Goal: Information Seeking & Learning: Learn about a topic

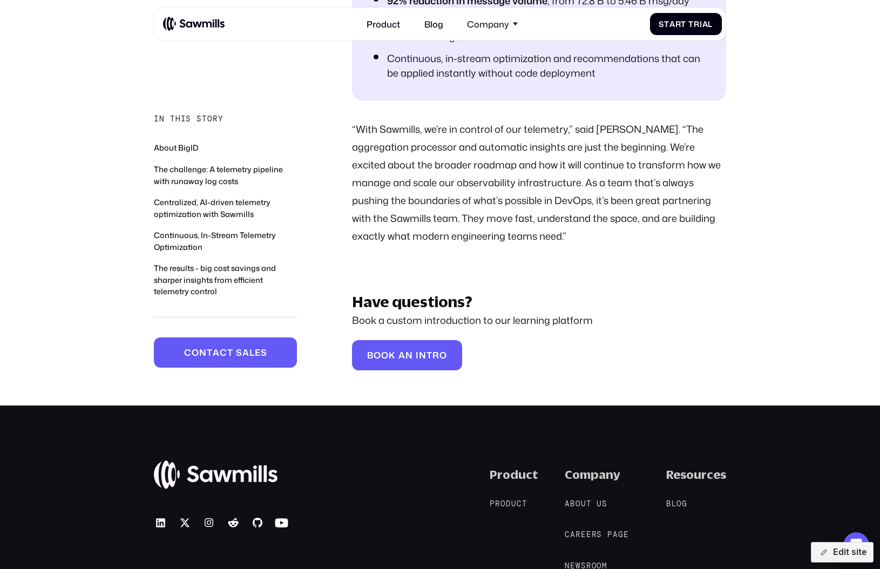
scroll to position [3045, 0]
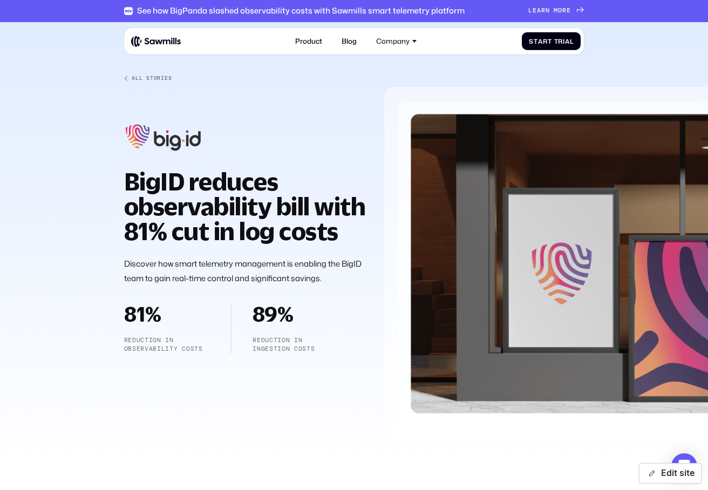
click at [667, 469] on button "Edit site" at bounding box center [670, 473] width 63 height 21
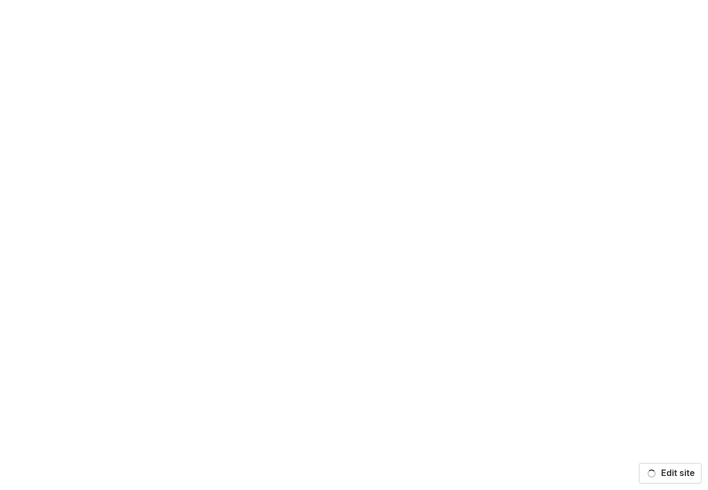
click at [667, 469] on button "Edit site" at bounding box center [670, 473] width 63 height 21
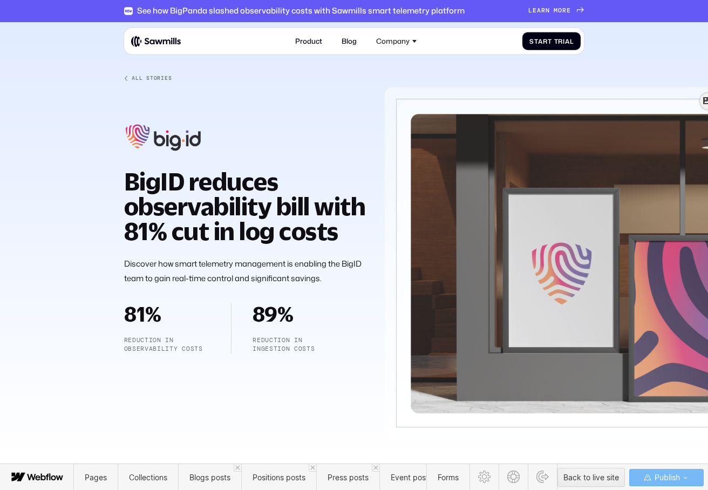
click at [518, 192] on div at bounding box center [553, 258] width 310 height 324
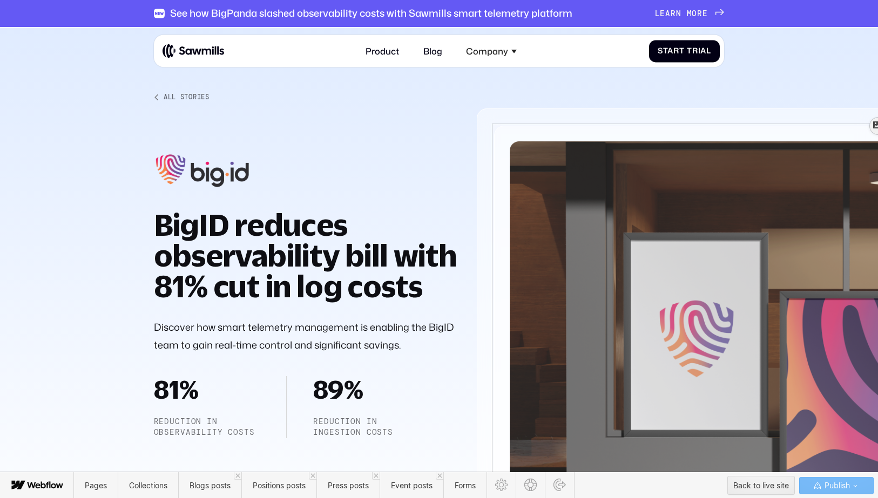
click at [700, 275] on div at bounding box center [686, 321] width 384 height 402
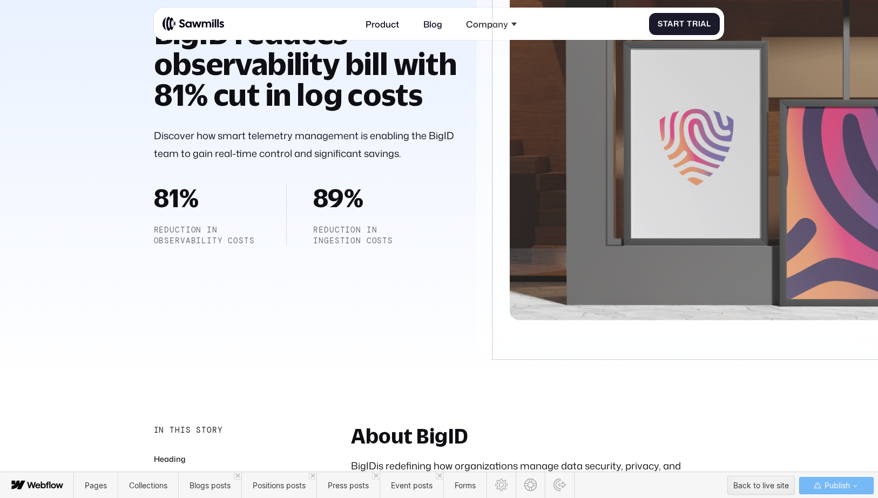
click at [700, 237] on div at bounding box center [686, 152] width 384 height 402
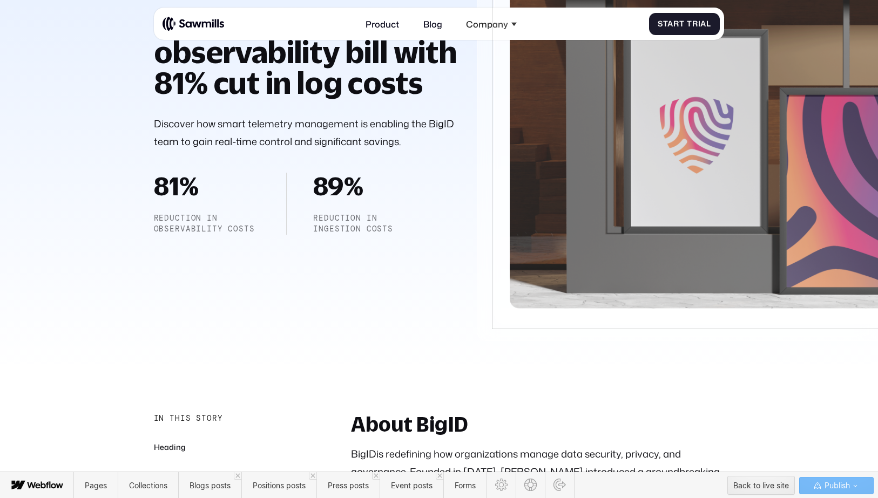
click at [700, 237] on div at bounding box center [686, 121] width 384 height 402
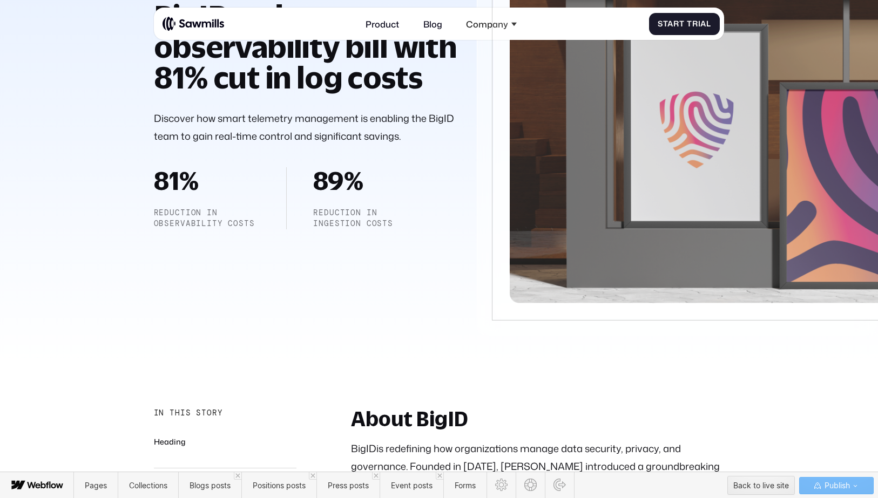
click at [700, 237] on div at bounding box center [686, 112] width 384 height 402
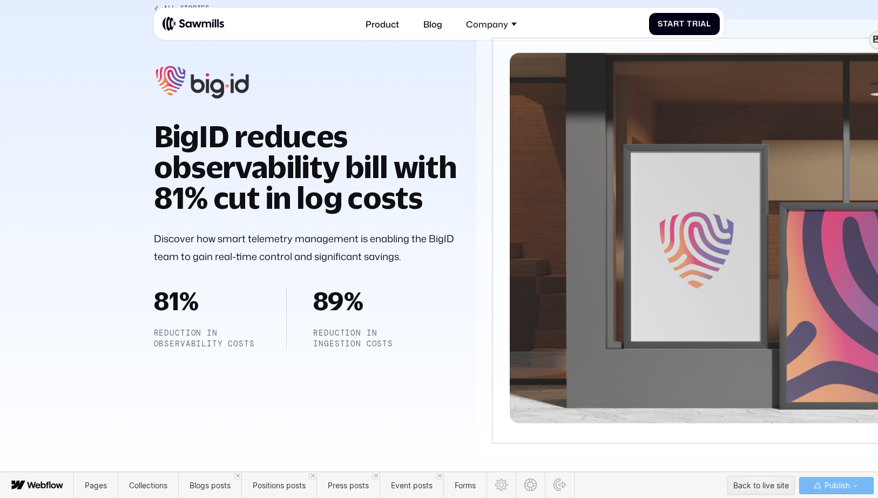
scroll to position [85, 0]
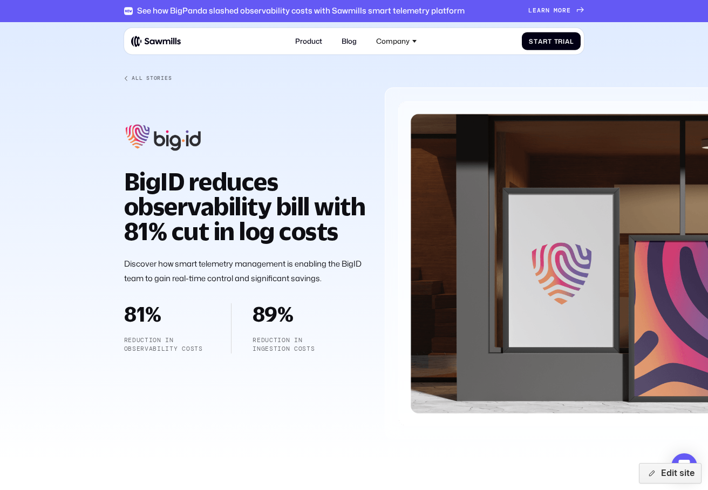
click at [548, 7] on div "See how BigPanda slashed observability costs with Sawmills smart telemetry plat…" at bounding box center [354, 11] width 460 height 22
click at [551, 11] on span at bounding box center [552, 11] width 4 height 8
